Goal: Information Seeking & Learning: Find specific fact

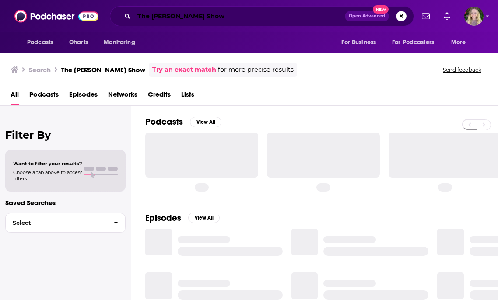
click at [189, 17] on input "The [PERSON_NAME] Show" at bounding box center [239, 16] width 211 height 14
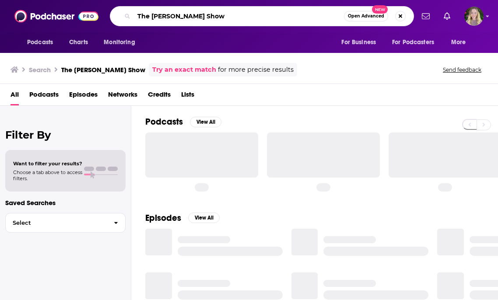
click at [189, 17] on input "The [PERSON_NAME] Show" at bounding box center [239, 16] width 210 height 14
paste input "Retail Tech Media Nexus"
type input "Retail Tech Media Nexus"
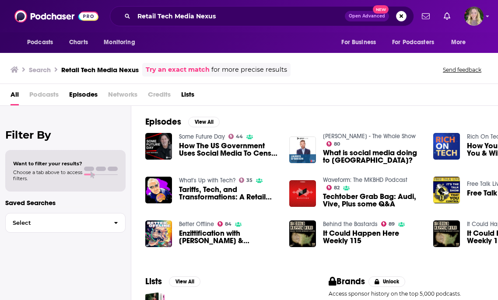
click at [39, 93] on span "Podcasts" at bounding box center [43, 97] width 29 height 18
click at [44, 48] on span "Podcasts" at bounding box center [40, 42] width 26 height 12
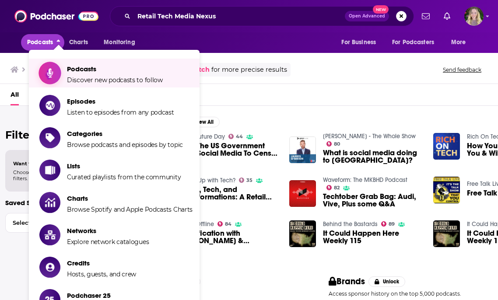
click at [69, 66] on span "Podcasts" at bounding box center [115, 69] width 96 height 8
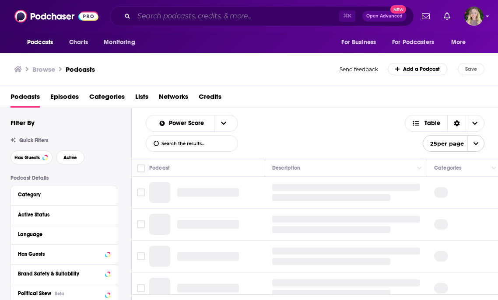
click at [186, 13] on input "Search podcasts, credits, & more..." at bounding box center [236, 16] width 205 height 14
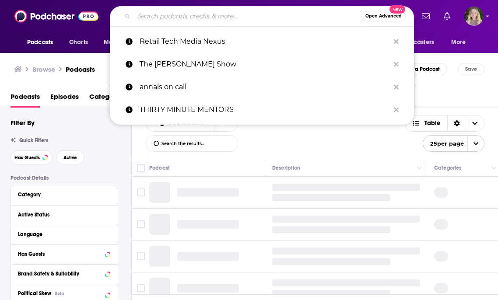
paste input "Retail Tech Media Nexus"
type input "Retail Tech Media Nexus"
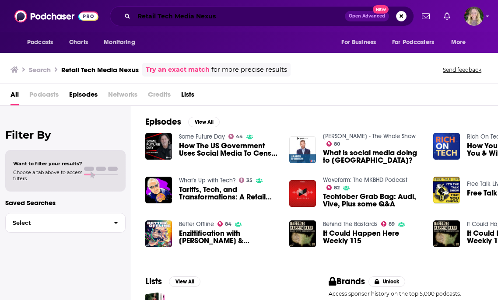
click at [191, 13] on input "Retail Tech Media Nexus" at bounding box center [239, 16] width 211 height 14
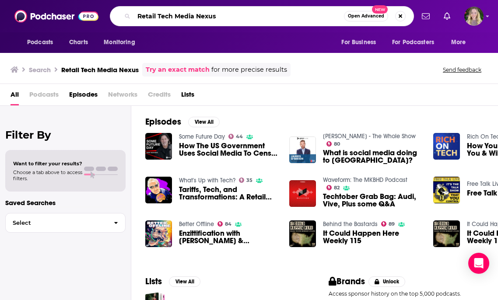
click at [191, 13] on input "Retail Tech Media Nexus" at bounding box center [239, 16] width 210 height 14
click at [228, 13] on input "Retail Tech Media Nexus" at bounding box center [239, 16] width 210 height 14
